Goal: Task Accomplishment & Management: Complete application form

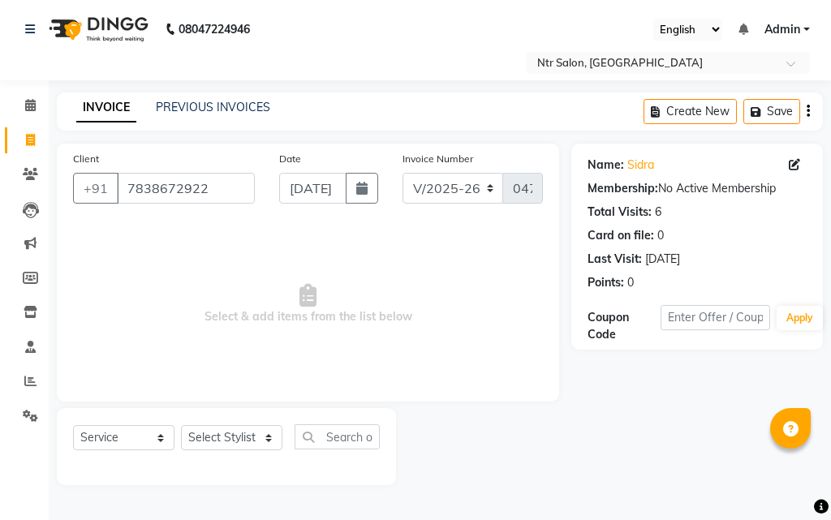
select select "5173"
select select "service"
click at [276, 439] on select "Select Stylist [PERSON_NAME] NISHA [PERSON_NAME] SHRUTI GURAV" at bounding box center [231, 437] width 101 height 25
select select "35511"
click at [181, 425] on select "Select Stylist [PERSON_NAME] NISHA [PERSON_NAME] SHRUTI GURAV" at bounding box center [231, 437] width 101 height 25
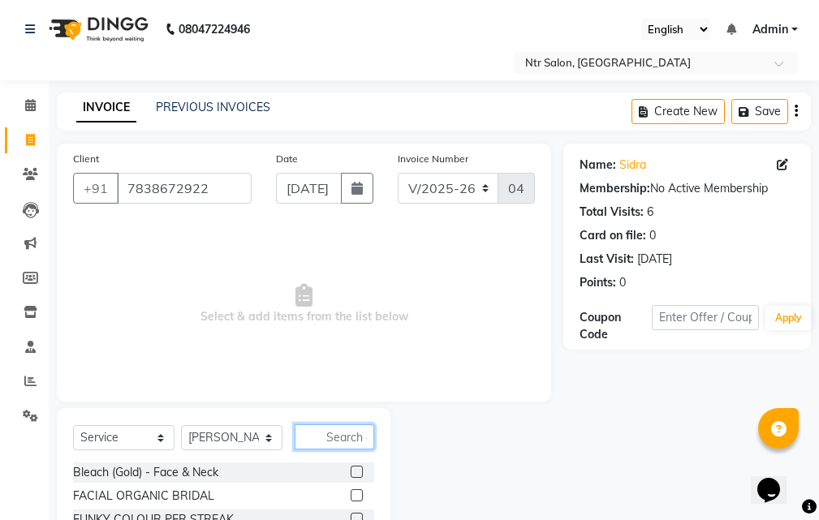
click at [346, 441] on input "text" at bounding box center [335, 436] width 80 height 25
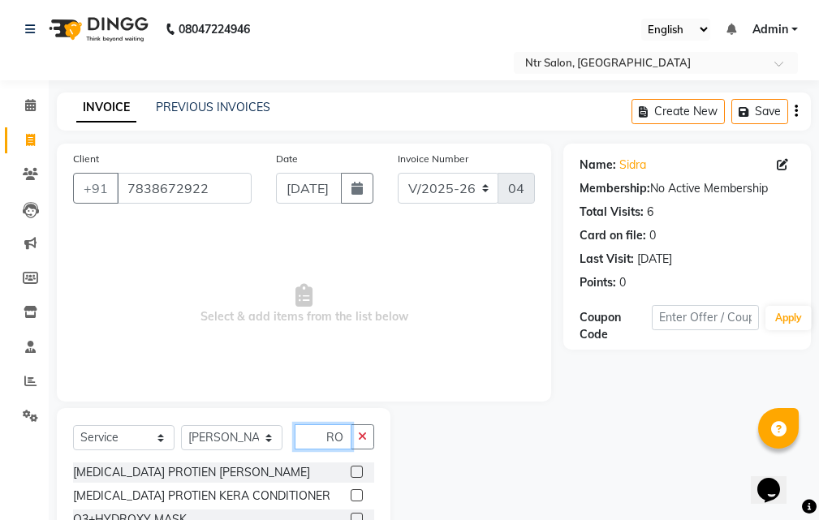
scroll to position [0, 6]
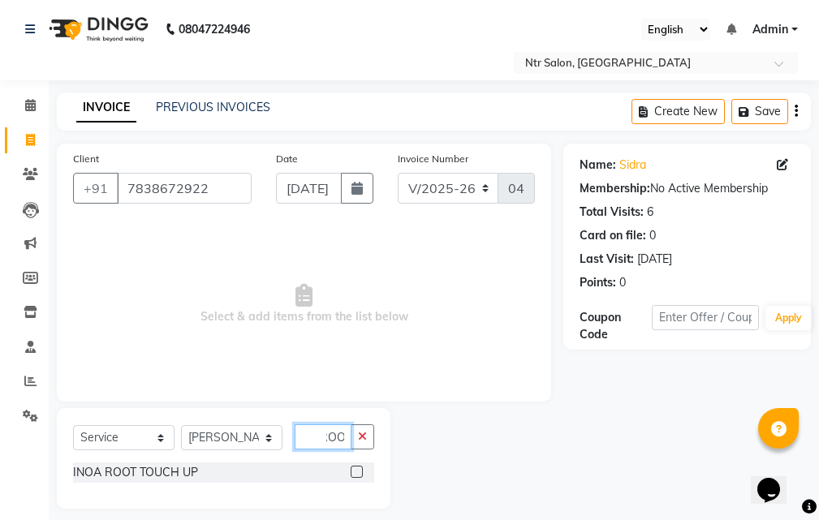
type input "ROO"
click at [352, 469] on label at bounding box center [357, 472] width 12 height 12
click at [352, 469] on input "checkbox" at bounding box center [356, 472] width 11 height 11
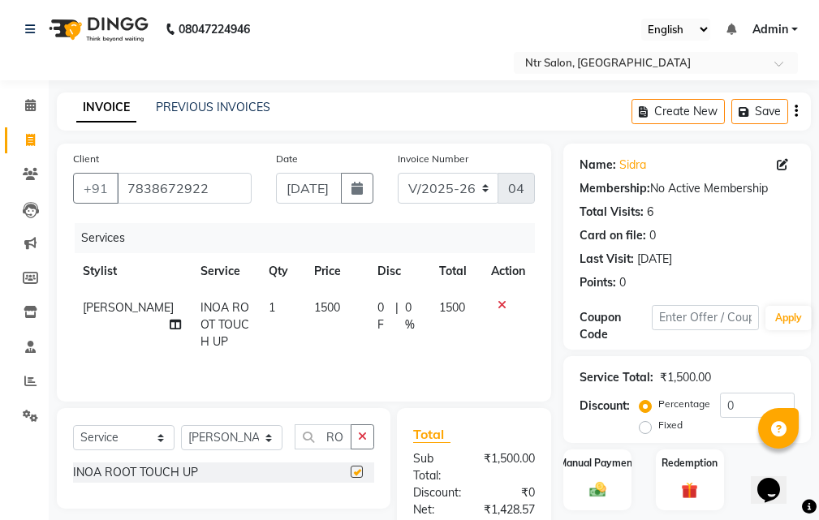
checkbox input "false"
click at [359, 437] on icon "button" at bounding box center [362, 436] width 9 height 11
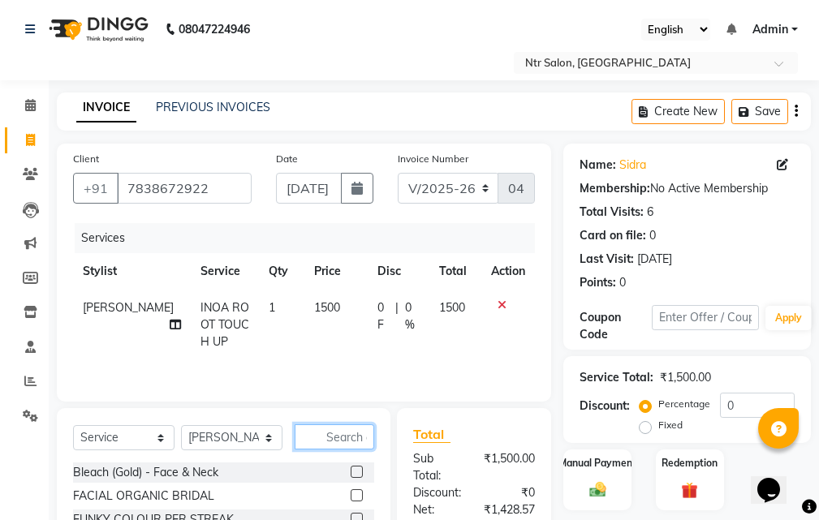
click at [356, 430] on input "text" at bounding box center [335, 436] width 80 height 25
click at [348, 431] on input "text" at bounding box center [335, 436] width 80 height 25
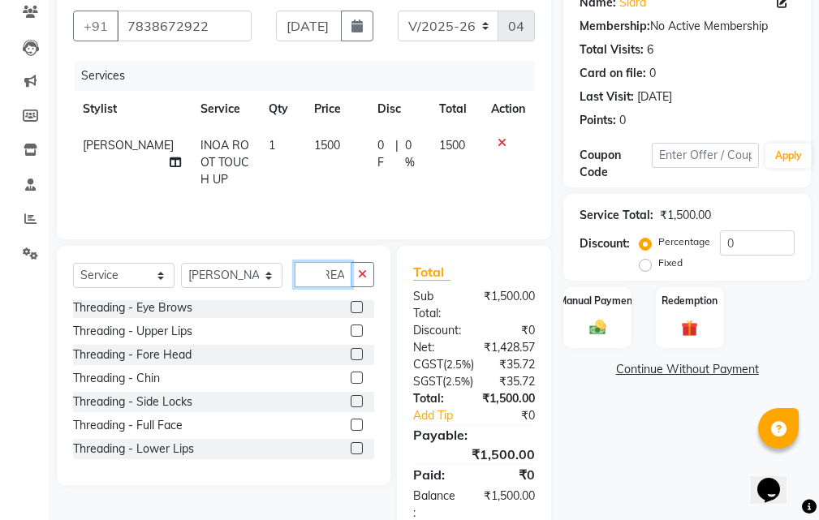
type input "THREA"
click at [351, 309] on label at bounding box center [357, 307] width 12 height 12
click at [351, 309] on input "checkbox" at bounding box center [356, 308] width 11 height 11
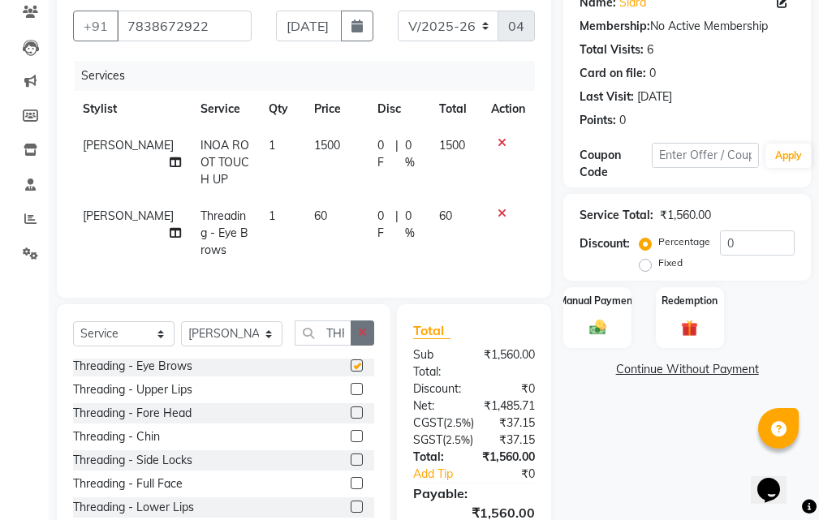
checkbox input "false"
click at [351, 395] on label at bounding box center [357, 389] width 12 height 12
click at [351, 395] on input "checkbox" at bounding box center [356, 390] width 11 height 11
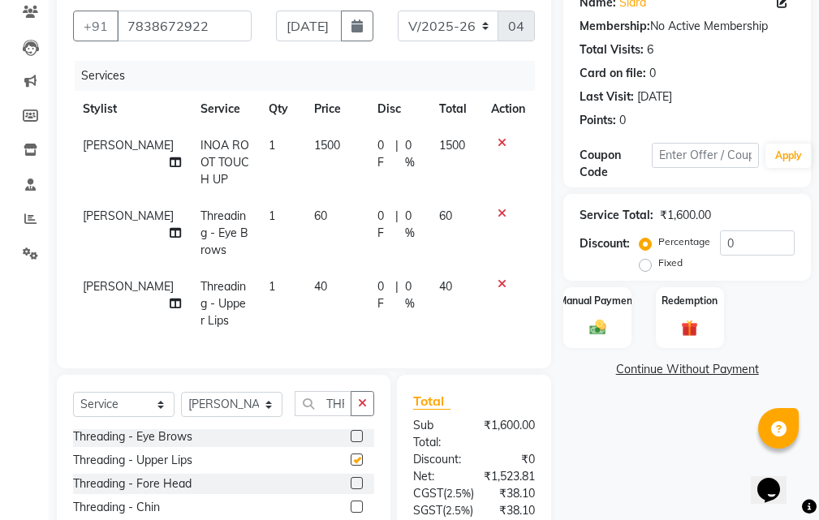
checkbox input "false"
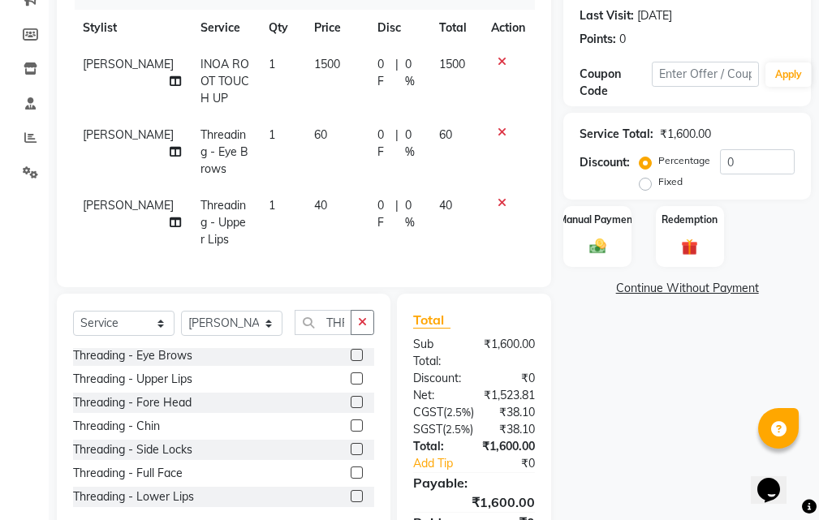
click at [351, 432] on label at bounding box center [357, 426] width 12 height 12
click at [351, 432] on input "checkbox" at bounding box center [356, 426] width 11 height 11
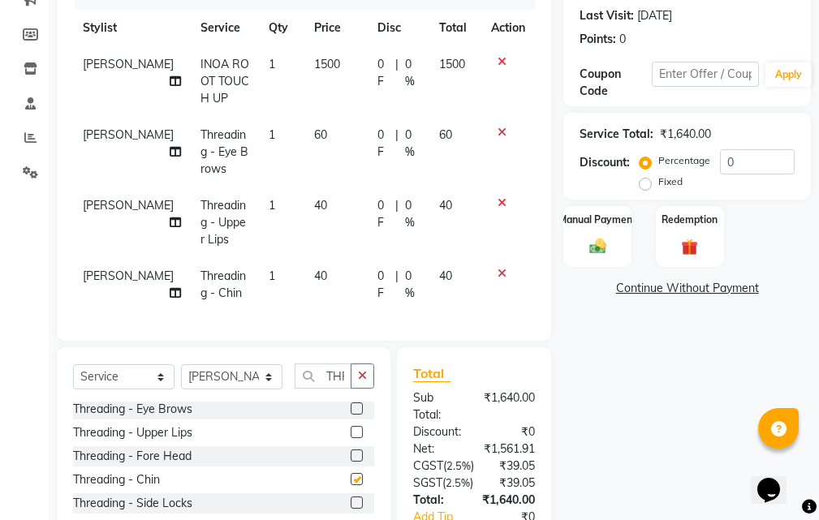
checkbox input "false"
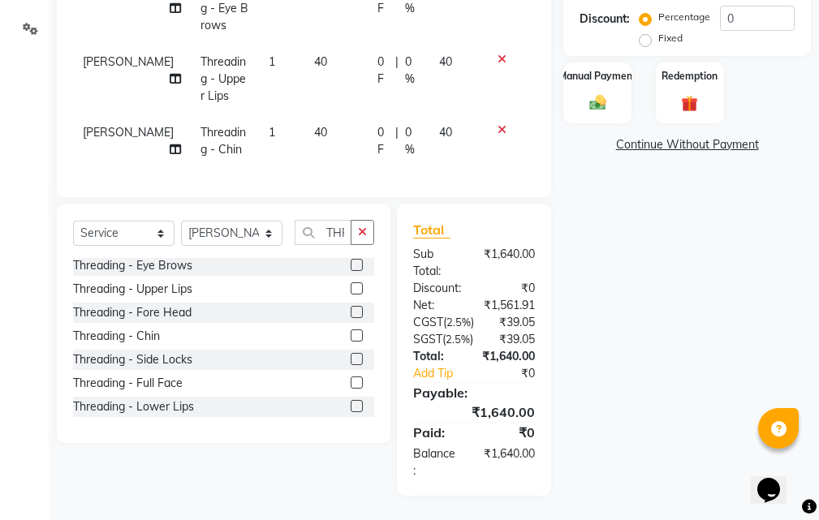
scroll to position [433, 0]
click at [351, 400] on label at bounding box center [357, 406] width 12 height 12
click at [351, 402] on input "checkbox" at bounding box center [356, 407] width 11 height 11
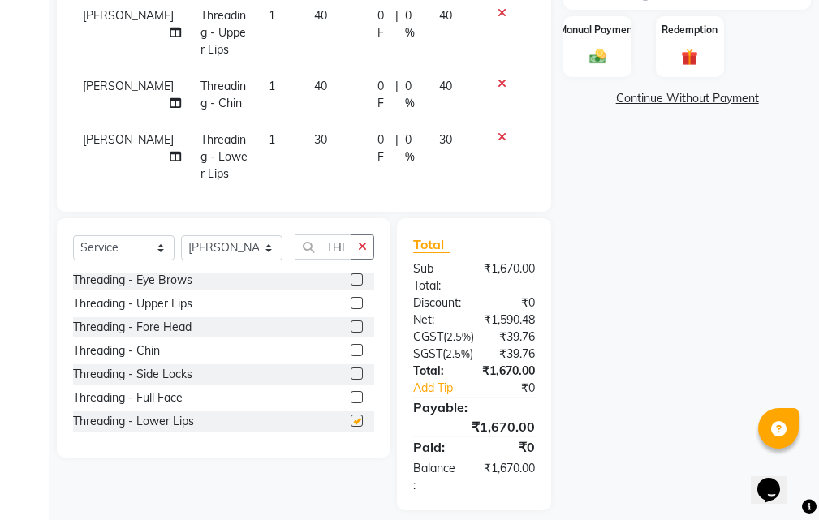
checkbox input "false"
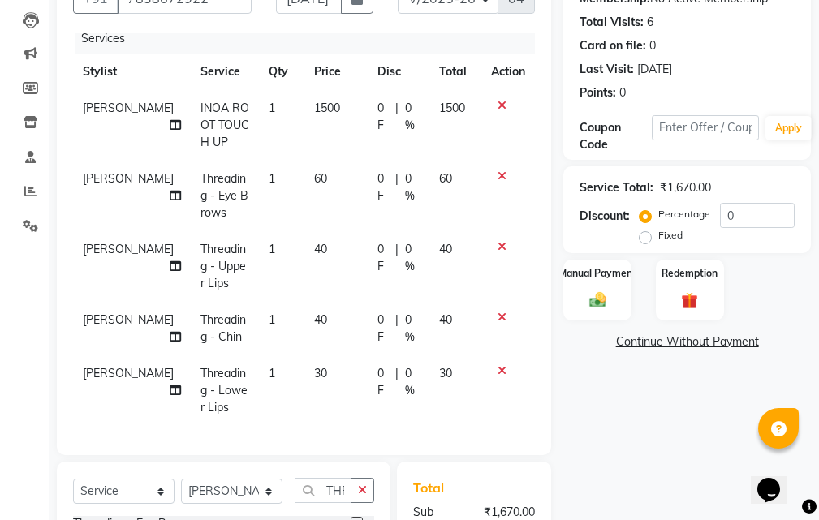
scroll to position [271, 0]
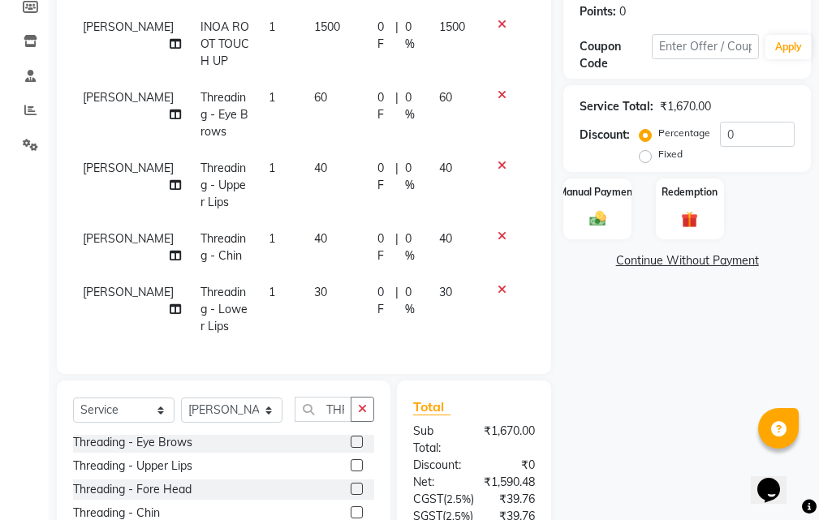
click at [766, 119] on div "Service Total: ₹1,670.00 Discount: Percentage Fixed 0" at bounding box center [686, 129] width 215 height 74
click at [768, 140] on input "0" at bounding box center [757, 134] width 75 height 25
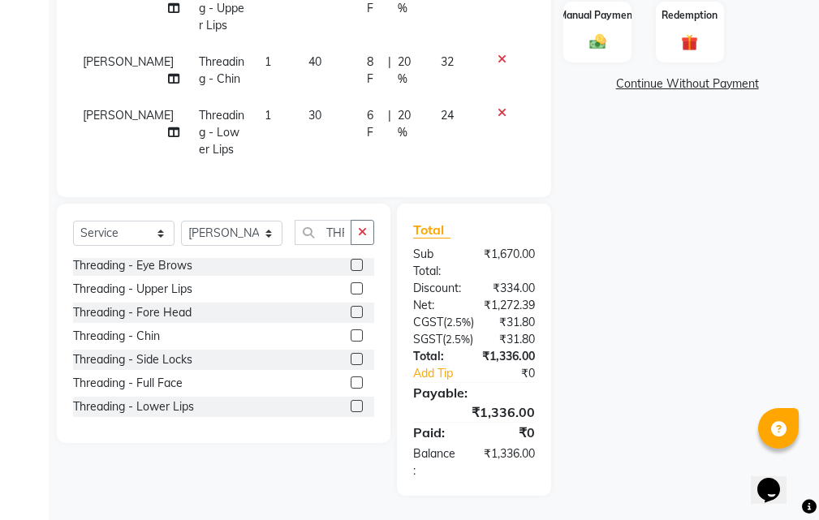
scroll to position [157, 0]
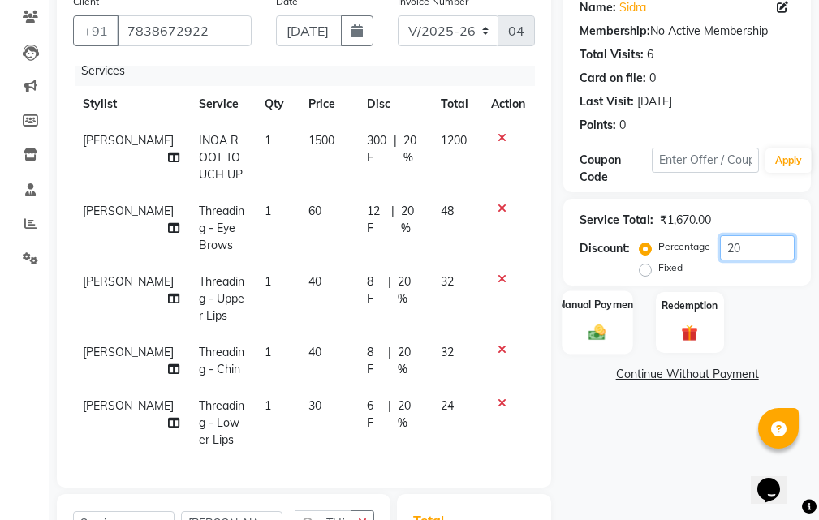
type input "20"
click at [596, 326] on img at bounding box center [597, 332] width 28 height 19
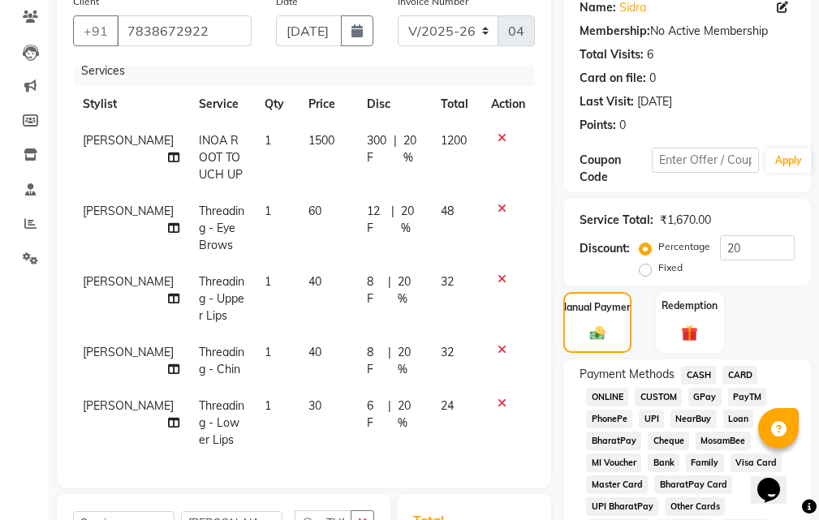
scroll to position [482, 0]
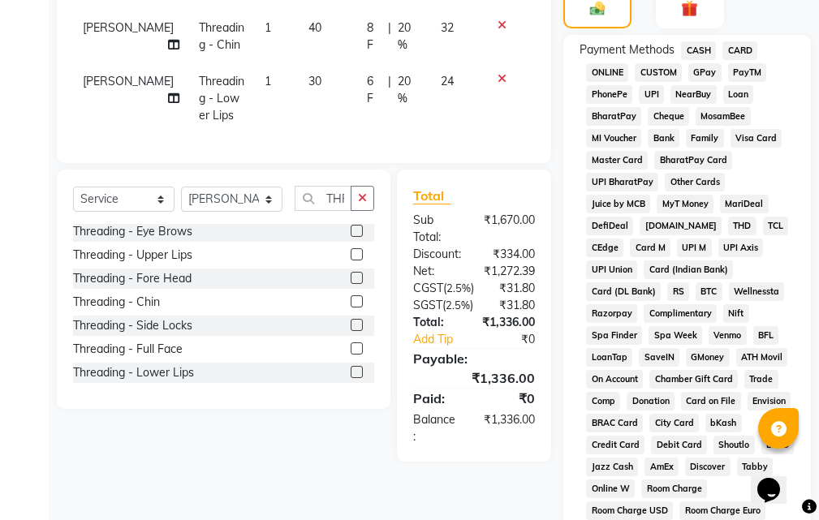
click at [699, 73] on span "GPay" at bounding box center [704, 72] width 33 height 19
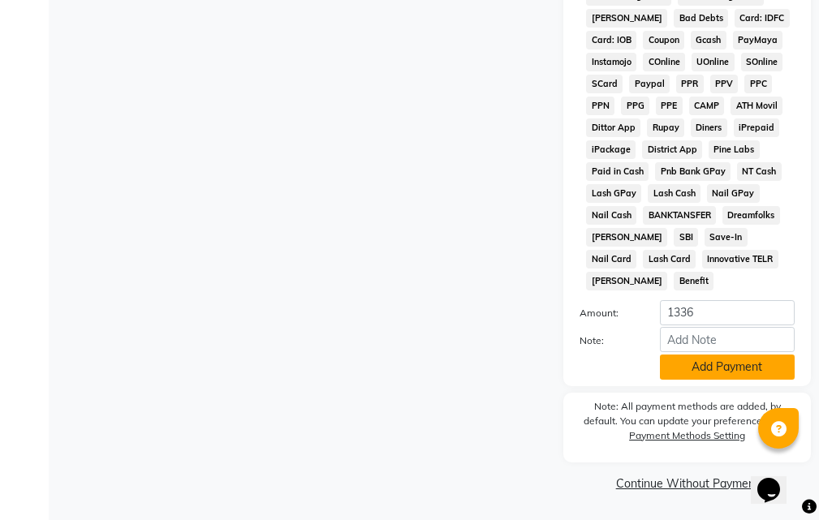
click at [767, 356] on button "Add Payment" at bounding box center [727, 367] width 135 height 25
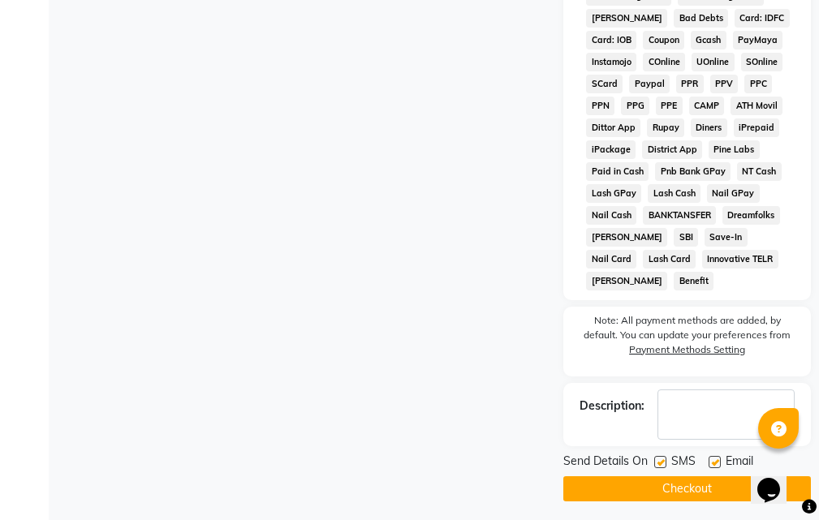
scroll to position [1024, 0]
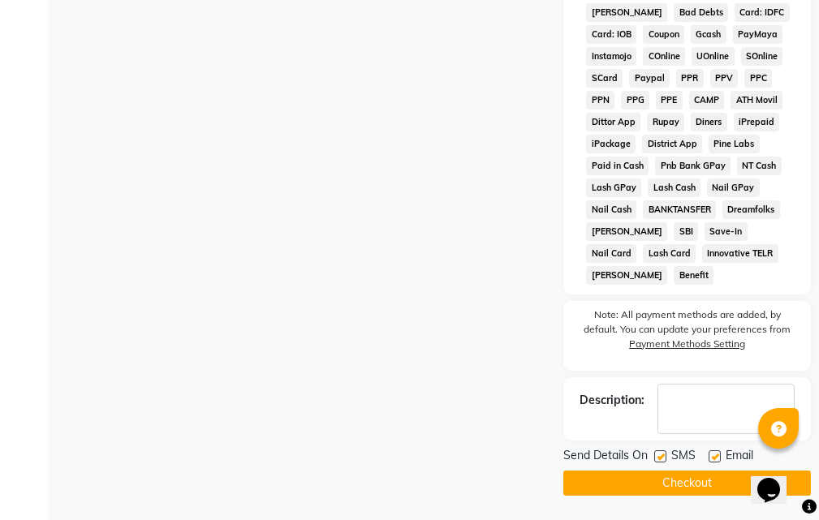
click at [718, 454] on label at bounding box center [714, 456] width 12 height 12
click at [718, 454] on input "checkbox" at bounding box center [713, 457] width 11 height 11
checkbox input "false"
click at [725, 488] on button "Checkout" at bounding box center [686, 483] width 247 height 25
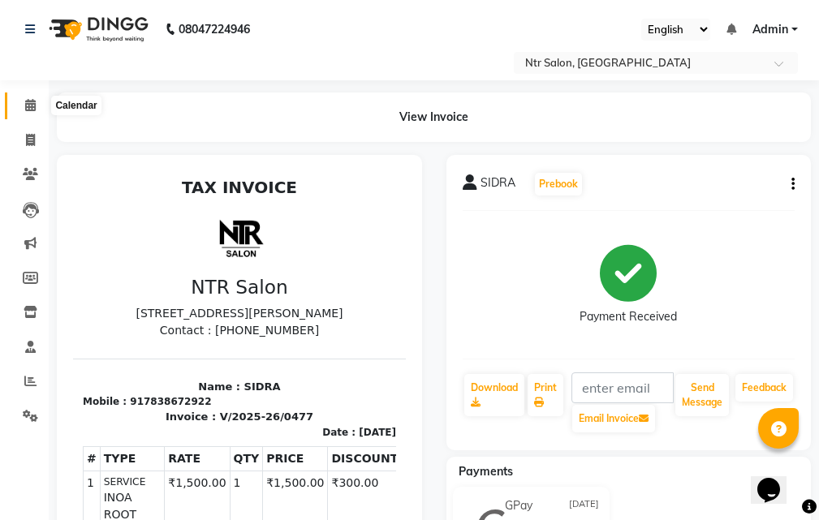
click at [30, 101] on icon at bounding box center [30, 105] width 11 height 12
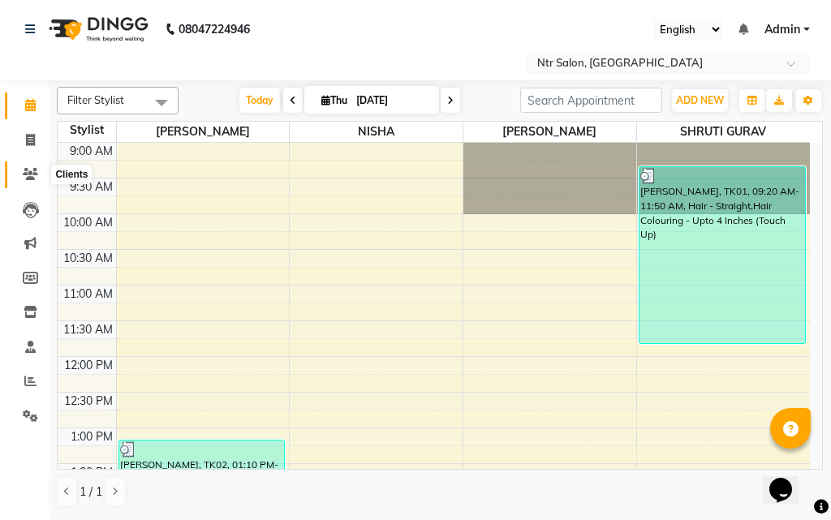
click at [26, 169] on icon at bounding box center [30, 174] width 15 height 12
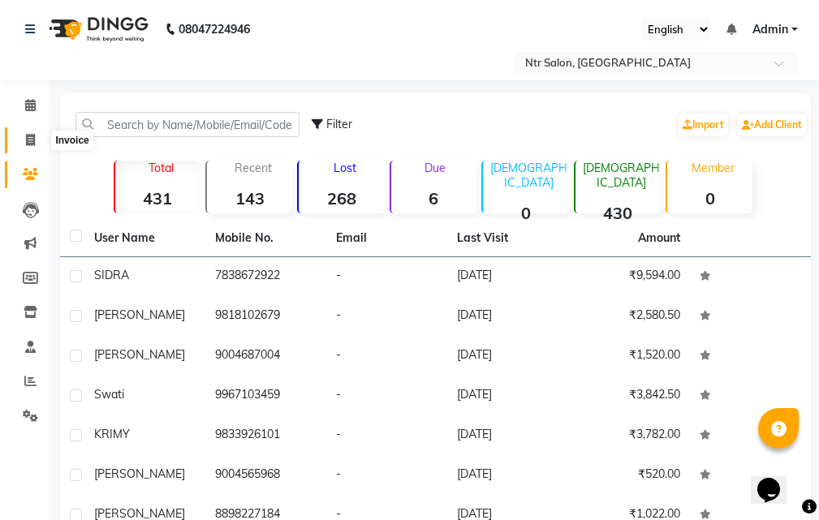
click at [20, 140] on span at bounding box center [30, 140] width 28 height 19
select select "service"
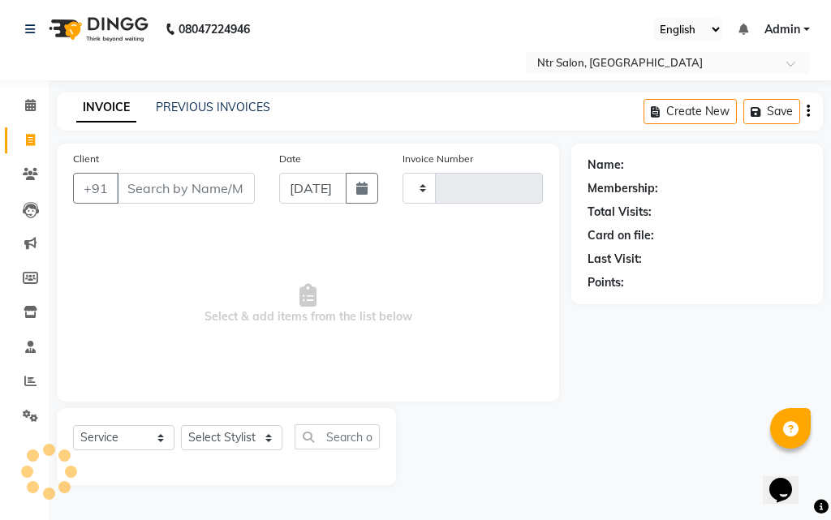
type input "0478"
select select "5173"
click at [170, 194] on input "Client" at bounding box center [186, 188] width 138 height 31
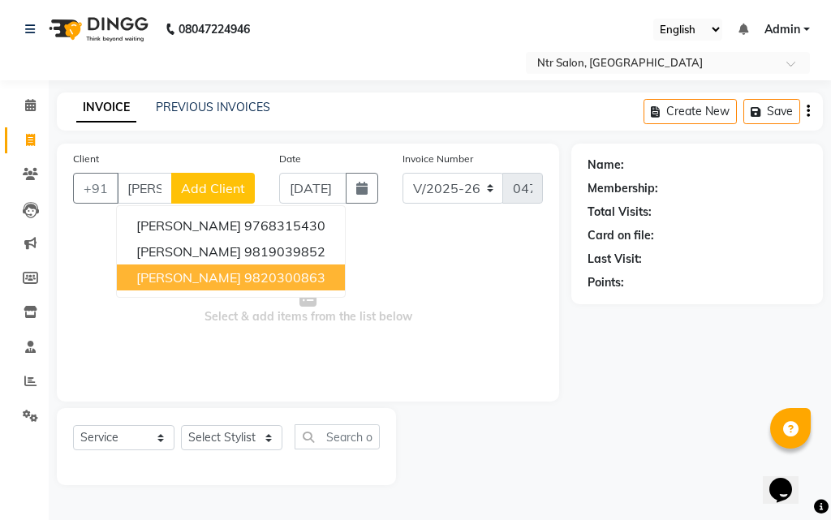
scroll to position [0, 3]
click at [216, 274] on span "[PERSON_NAME]" at bounding box center [188, 277] width 105 height 16
type input "9820300863"
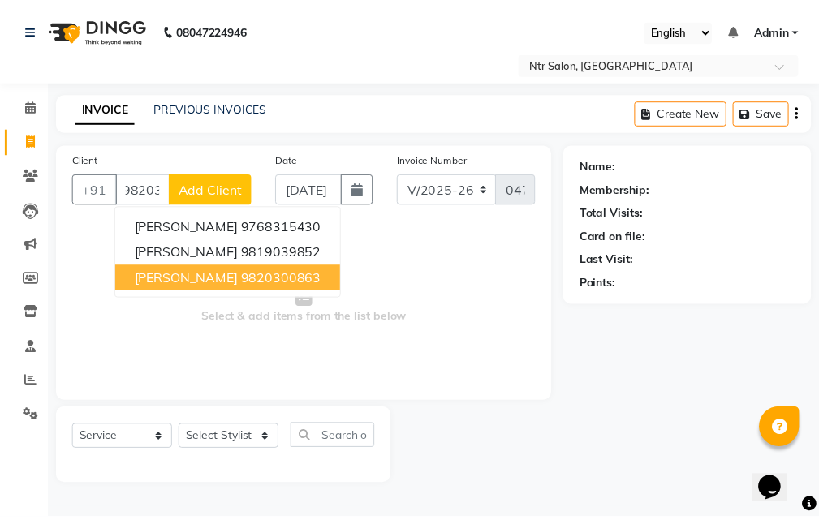
scroll to position [0, 0]
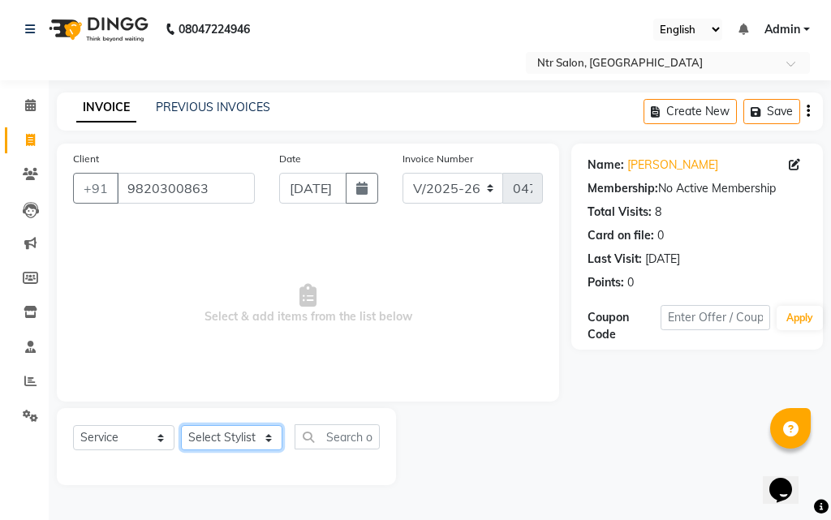
click at [228, 441] on select "Select Stylist [PERSON_NAME] NISHA [PERSON_NAME] SHRUTI GURAV" at bounding box center [231, 437] width 101 height 25
select select "34856"
click at [181, 425] on select "Select Stylist [PERSON_NAME] NISHA [PERSON_NAME] SHRUTI GURAV" at bounding box center [231, 437] width 101 height 25
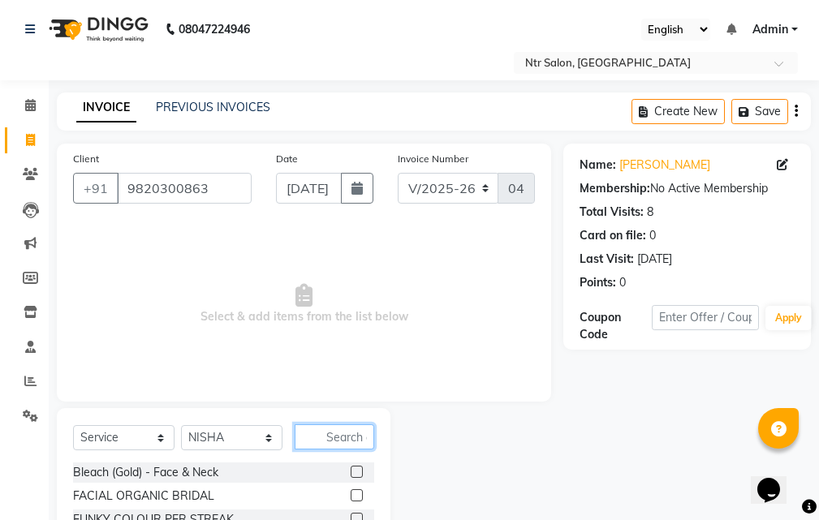
click at [355, 433] on input "text" at bounding box center [335, 436] width 80 height 25
type input "BLO"
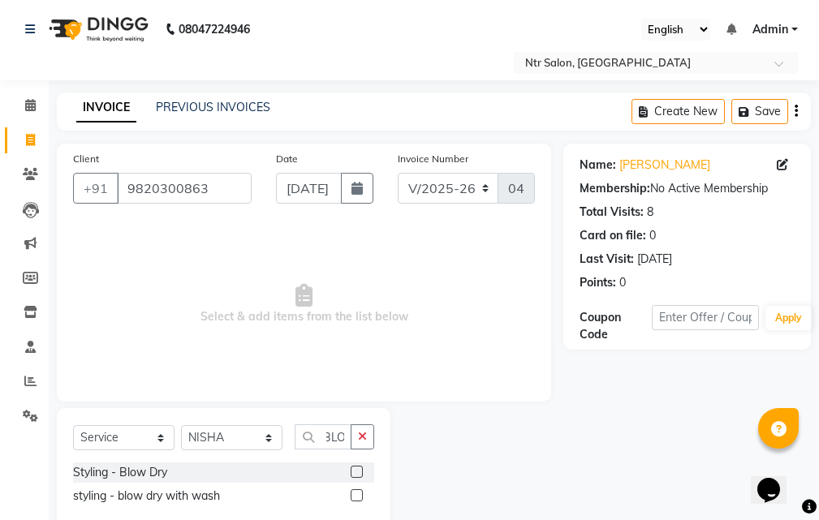
scroll to position [0, 0]
click at [354, 471] on label at bounding box center [357, 472] width 12 height 12
click at [354, 471] on input "checkbox" at bounding box center [356, 472] width 11 height 11
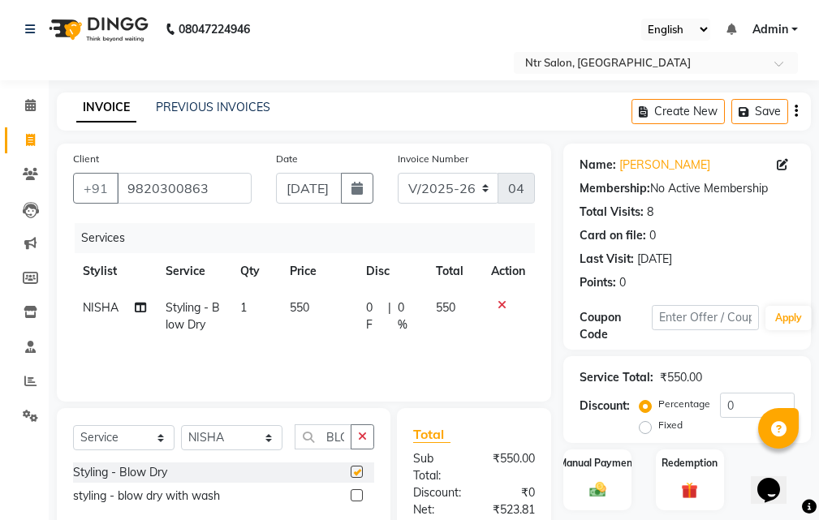
checkbox input "false"
click at [269, 441] on select "Select Stylist [PERSON_NAME] NISHA [PERSON_NAME] SHRUTI GURAV" at bounding box center [231, 437] width 101 height 25
select select "77345"
click at [181, 425] on select "Select Stylist [PERSON_NAME] NISHA [PERSON_NAME] SHRUTI GURAV" at bounding box center [231, 437] width 101 height 25
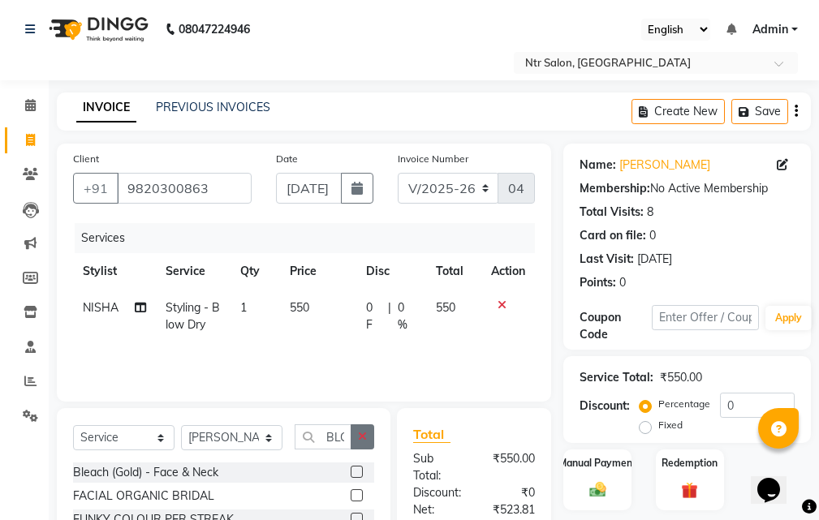
click at [368, 443] on button "button" at bounding box center [363, 436] width 24 height 25
click at [343, 434] on input "text" at bounding box center [335, 436] width 80 height 25
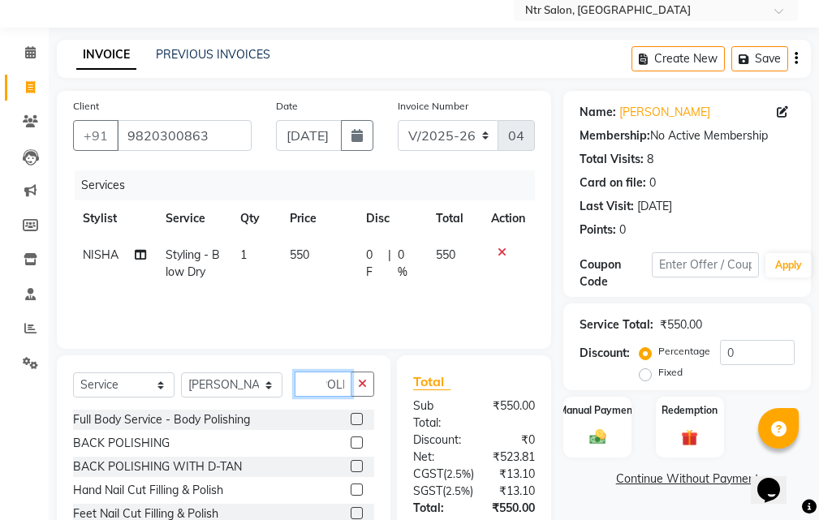
scroll to position [81, 0]
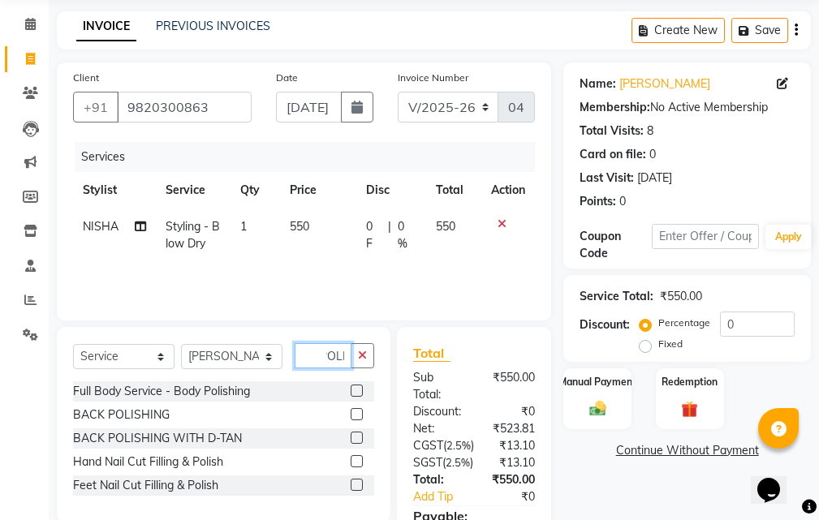
type input "POLI"
click at [357, 461] on label at bounding box center [357, 461] width 12 height 12
click at [357, 461] on input "checkbox" at bounding box center [356, 462] width 11 height 11
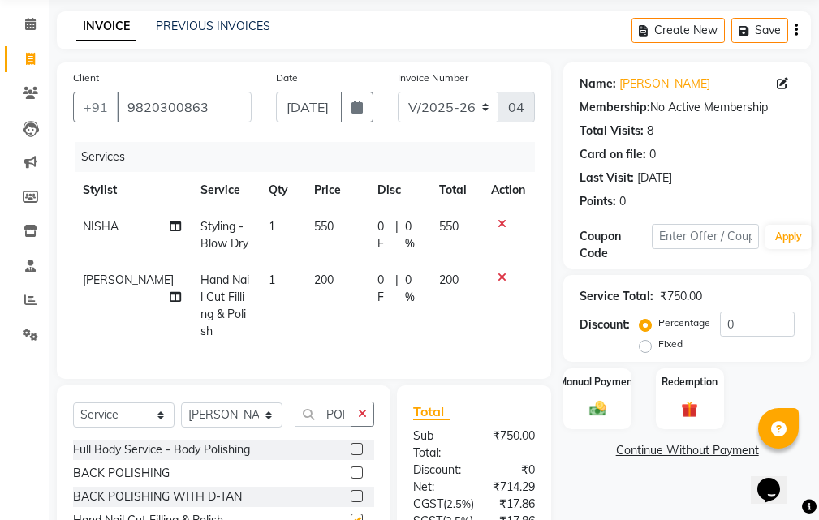
checkbox input "false"
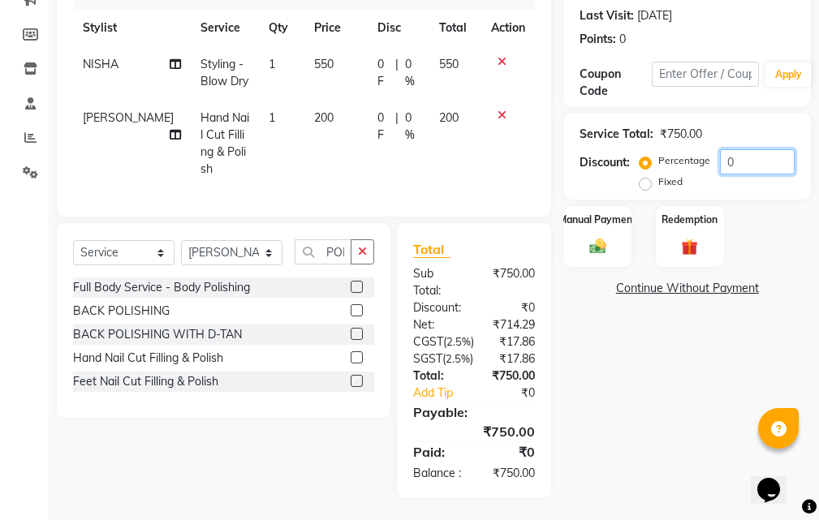
click at [757, 166] on input "0" at bounding box center [757, 161] width 75 height 25
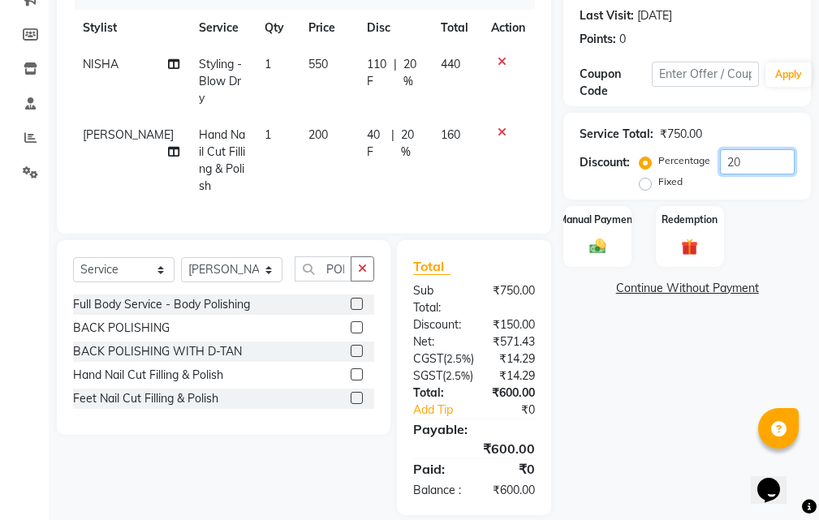
type input "20"
drag, startPoint x: 626, startPoint y: 374, endPoint x: 634, endPoint y: 352, distance: 23.1
click at [626, 372] on div "Name: [PERSON_NAME] Membership: No Active Membership Total Visits: 8 Card on fi…" at bounding box center [693, 207] width 260 height 615
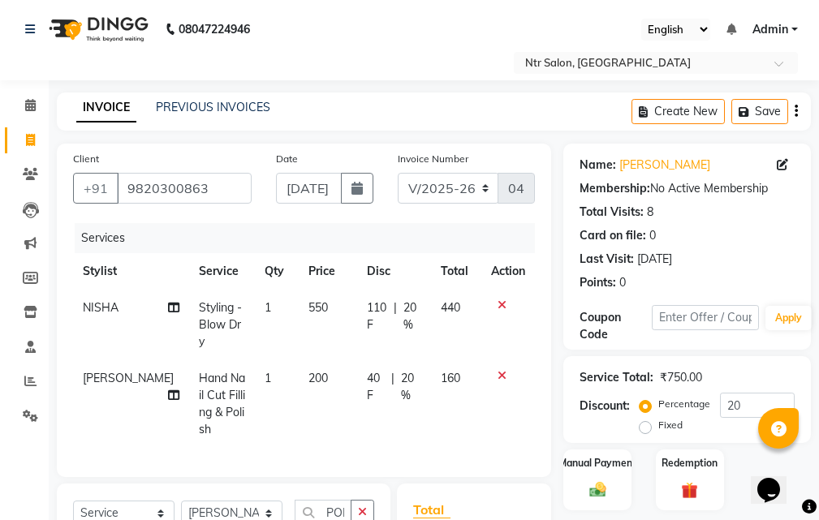
scroll to position [162, 0]
